Goal: Information Seeking & Learning: Check status

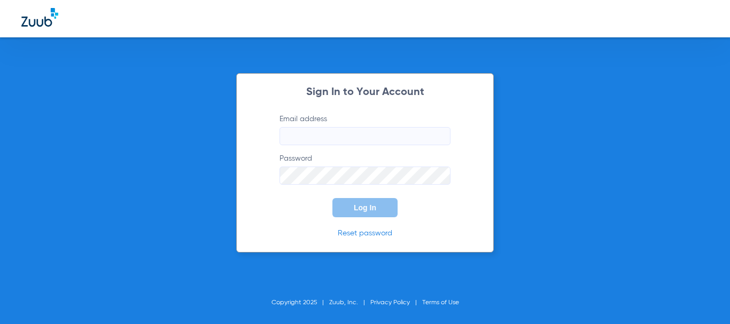
type input "[EMAIL_ADDRESS][DOMAIN_NAME]"
click at [359, 215] on button "Log In" at bounding box center [365, 207] width 65 height 19
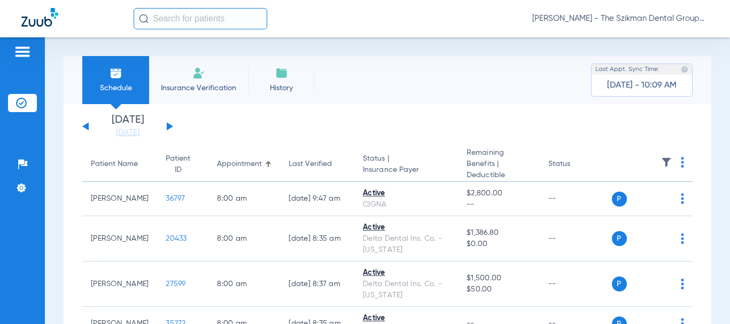
click at [171, 21] on input "text" at bounding box center [201, 18] width 134 height 21
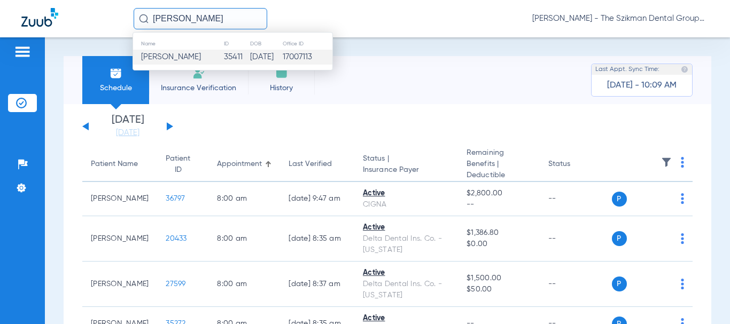
type input "[PERSON_NAME]"
click at [204, 56] on td "[PERSON_NAME]" at bounding box center [178, 57] width 90 height 15
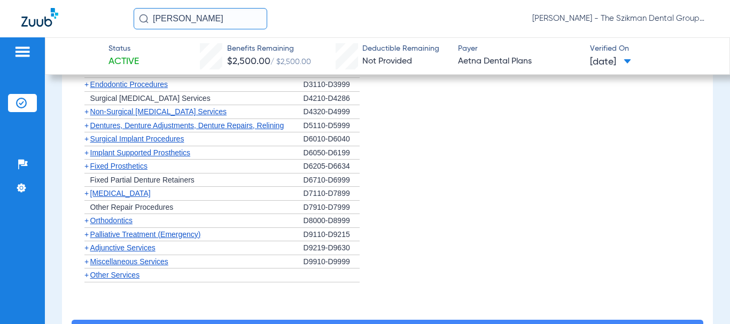
scroll to position [724, 0]
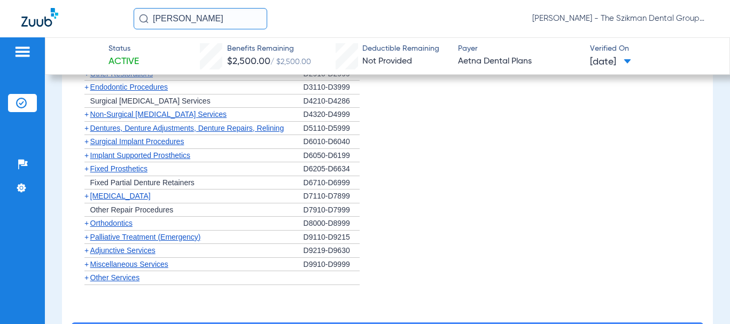
click at [127, 173] on span "Fixed Prosthetics" at bounding box center [118, 169] width 57 height 9
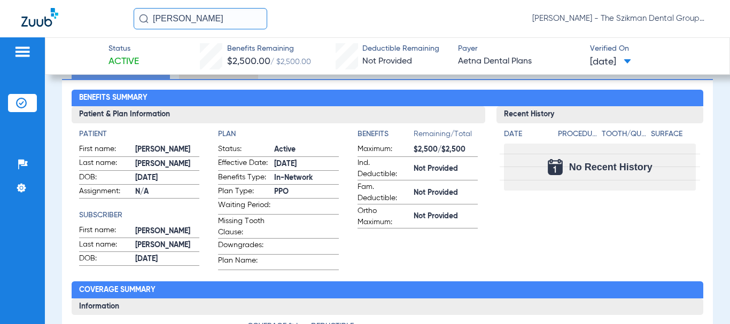
scroll to position [90, 0]
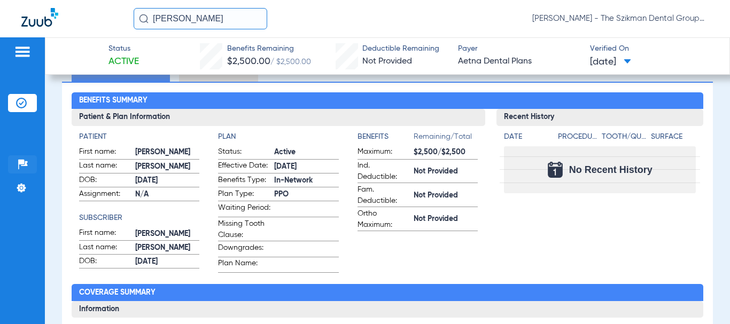
drag, startPoint x: 0, startPoint y: 151, endPoint x: 20, endPoint y: 157, distance: 20.6
click at [16, 200] on div "Patients Insurance Verification Setup Help Center Settings" at bounding box center [22, 199] width 45 height 324
